Goal: Information Seeking & Learning: Find specific page/section

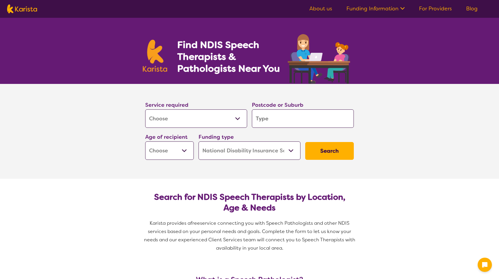
select select "[MEDICAL_DATA]"
select select "NDIS"
select select "[MEDICAL_DATA]"
select select "NDIS"
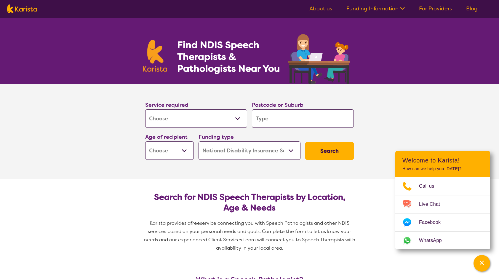
click at [234, 121] on select "Allied Health Assistant Assessment ([MEDICAL_DATA] or [MEDICAL_DATA]) Behaviour…" at bounding box center [196, 118] width 102 height 18
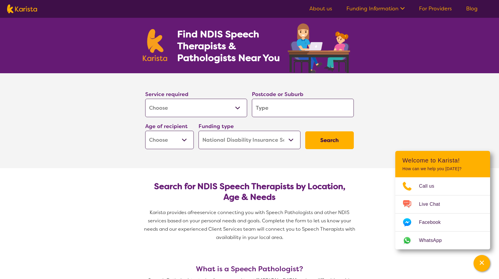
scroll to position [30, 0]
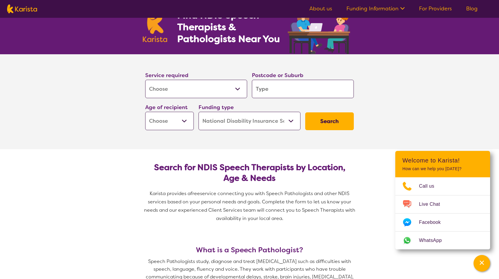
click at [191, 82] on select "Allied Health Assistant Assessment ([MEDICAL_DATA] or [MEDICAL_DATA]) Behaviour…" at bounding box center [196, 89] width 102 height 18
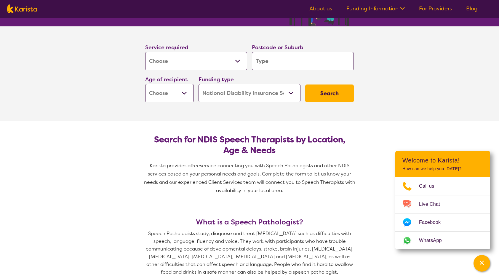
scroll to position [59, 0]
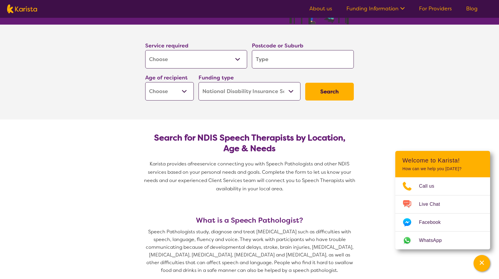
click at [165, 58] on select "Allied Health Assistant Assessment ([MEDICAL_DATA] or [MEDICAL_DATA]) Behaviour…" at bounding box center [196, 59] width 102 height 18
click at [145, 50] on select "Allied Health Assistant Assessment ([MEDICAL_DATA] or [MEDICAL_DATA]) Behaviour…" at bounding box center [196, 59] width 102 height 18
click at [262, 56] on input "search" at bounding box center [303, 59] width 102 height 18
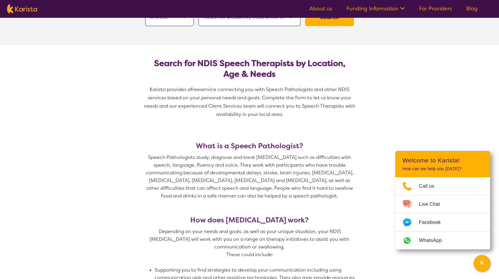
scroll to position [0, 0]
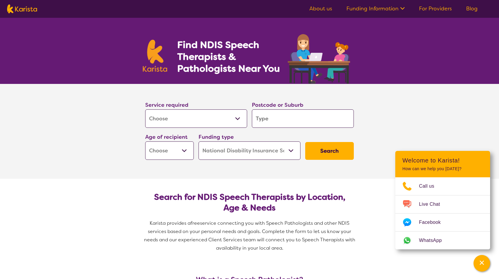
type input "3"
type input "30"
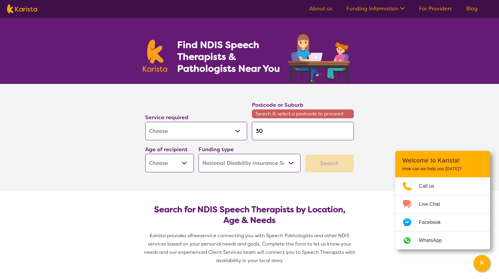
type input "300"
type input "3000"
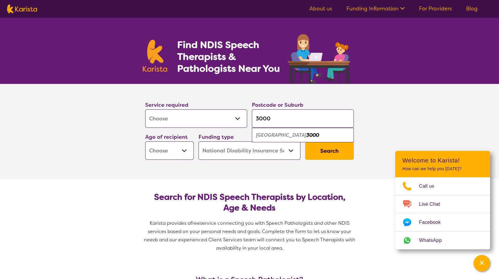
type input "3000"
click at [276, 134] on em "[GEOGRAPHIC_DATA]" at bounding box center [281, 135] width 50 height 6
click at [255, 150] on select "Home Care Package (HCP) National Disability Insurance Scheme (NDIS) I don't know" at bounding box center [250, 150] width 102 height 18
select select "i-don-t-know"
click at [199, 141] on select "Home Care Package (HCP) National Disability Insurance Scheme (NDIS) I don't know" at bounding box center [250, 150] width 102 height 18
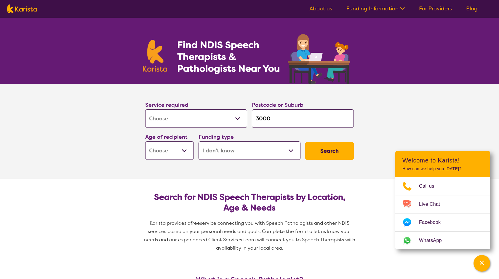
select select "i-don-t-know"
click at [175, 152] on select "Early Childhood - 0 to 9 Child - 10 to 11 Adolescent - 12 to 17 Adult - 18 to 6…" at bounding box center [169, 150] width 49 height 18
select select "AD"
click at [145, 141] on select "Early Childhood - 0 to 9 Child - 10 to 11 Adolescent - 12 to 17 Adult - 18 to 6…" at bounding box center [169, 150] width 49 height 18
select select "AD"
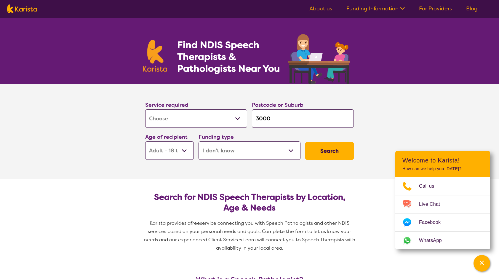
click at [338, 143] on button "Search" at bounding box center [329, 151] width 49 height 18
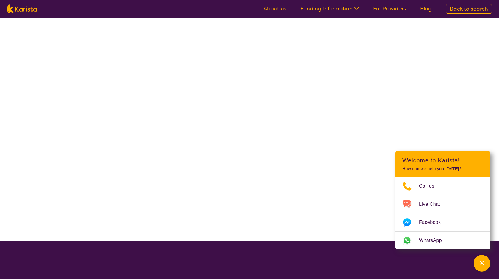
select select "[MEDICAL_DATA]"
select select "AD"
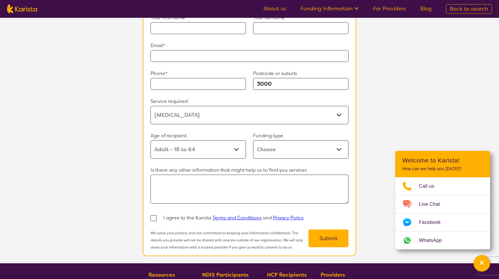
scroll to position [477, 0]
